Goal: Find specific page/section: Find specific page/section

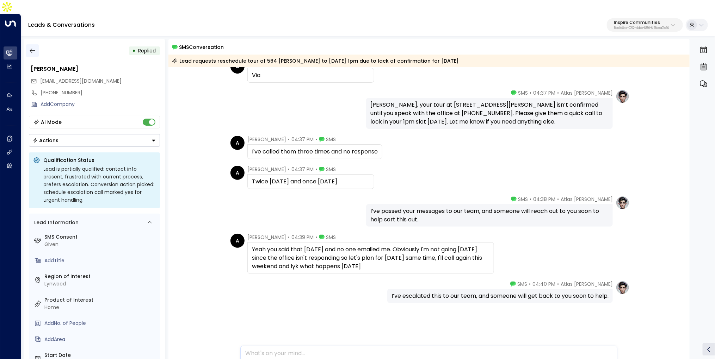
click at [35, 47] on icon "button" at bounding box center [32, 50] width 7 height 7
